Goal: Information Seeking & Learning: Learn about a topic

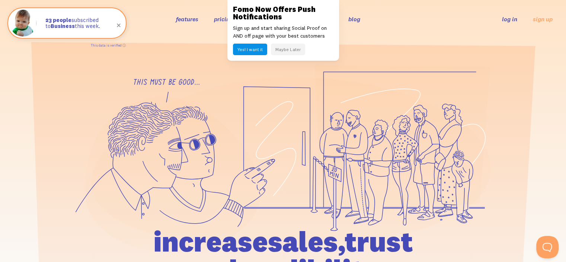
click at [295, 49] on button "Maybe Later" at bounding box center [288, 50] width 34 height 12
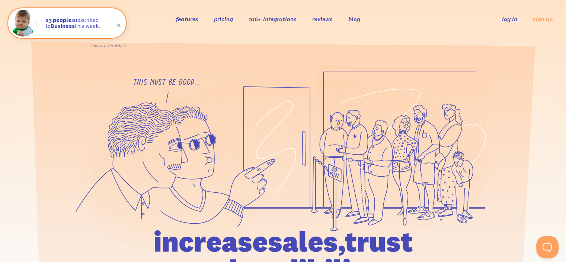
click at [221, 23] on link "pricing" at bounding box center [223, 18] width 19 height 7
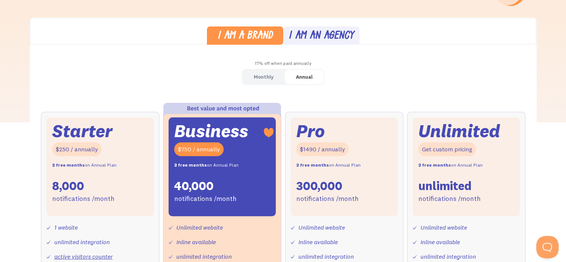
scroll to position [188, 0]
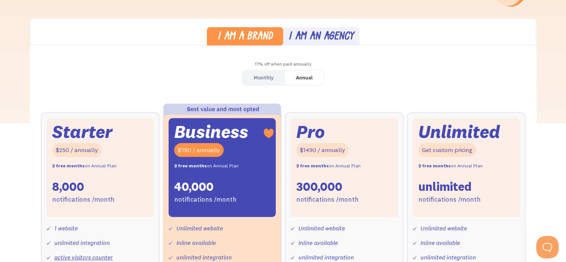
click at [251, 76] on link "Monthly" at bounding box center [264, 77] width 42 height 15
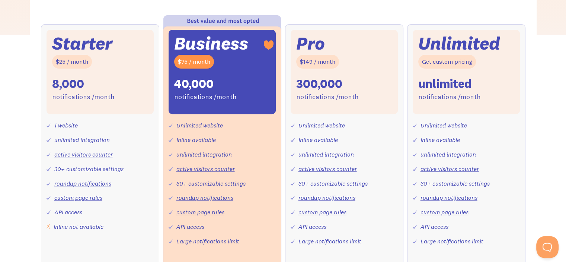
scroll to position [276, 0]
